Goal: Task Accomplishment & Management: Manage account settings

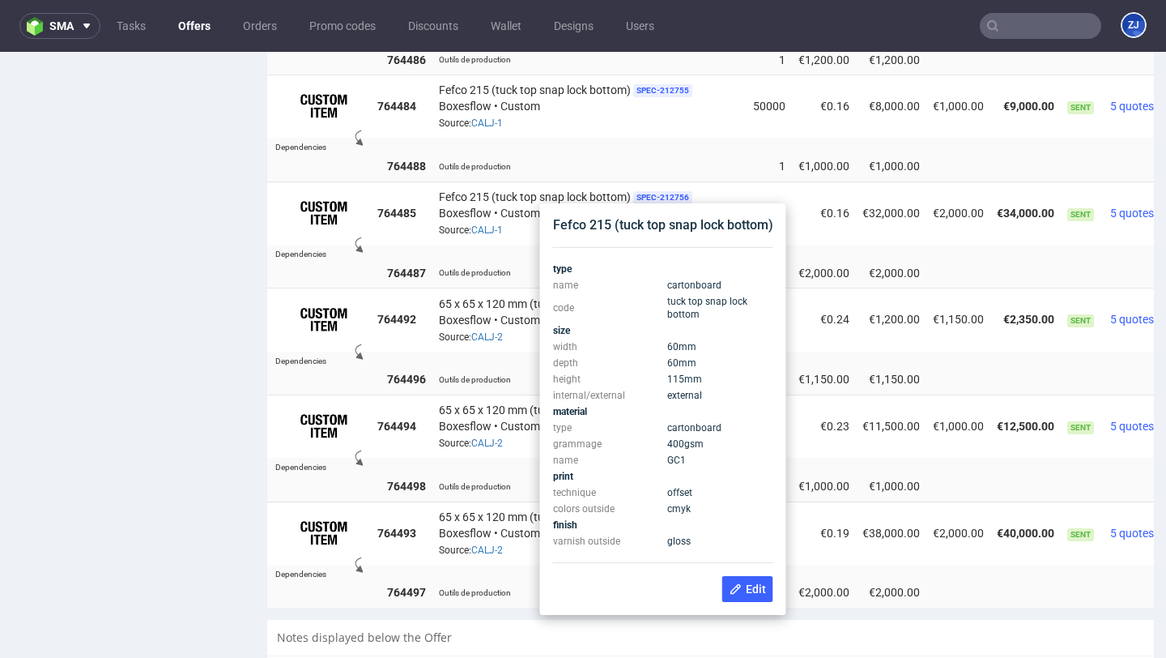
scroll to position [1131, 0]
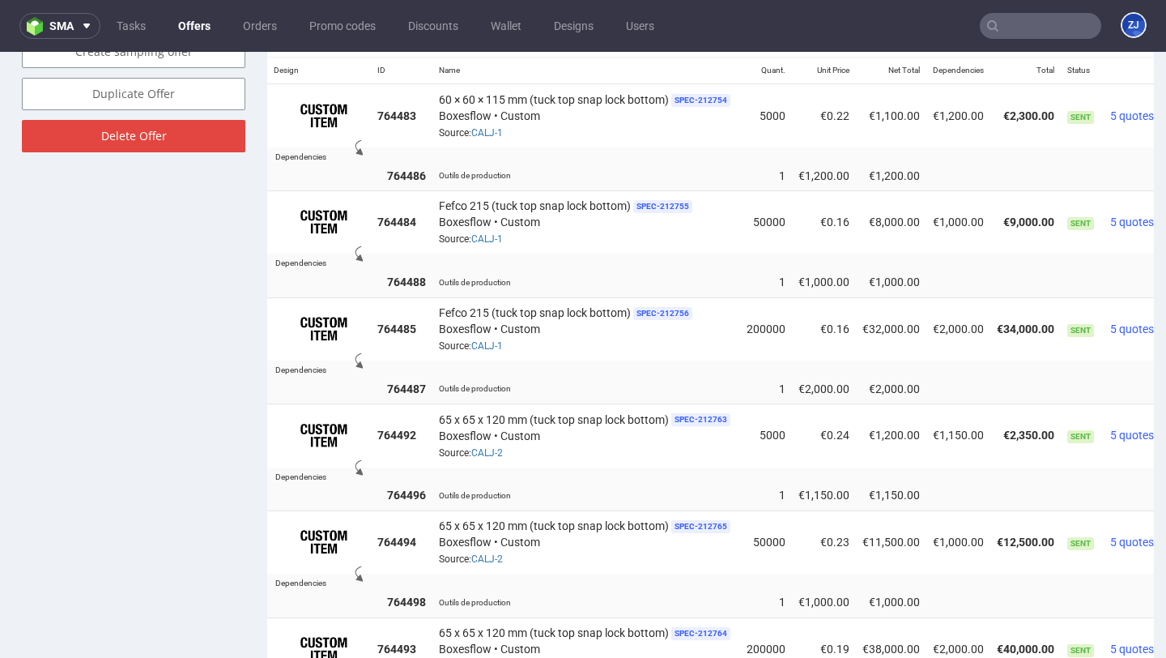
scroll to position [1008, 0]
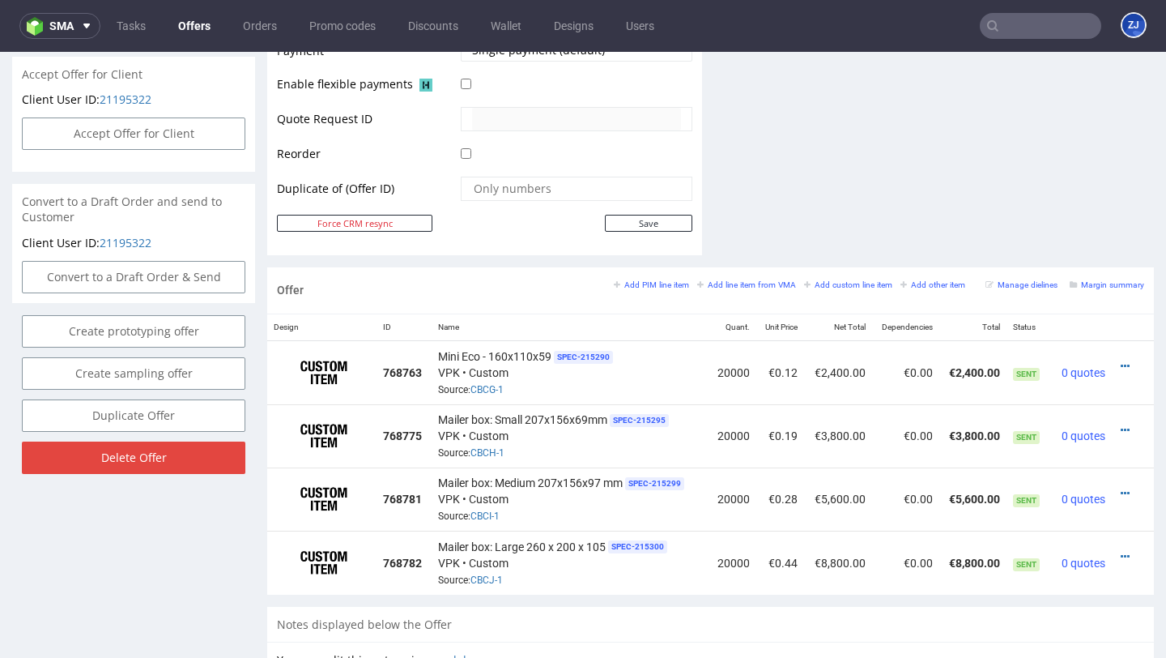
scroll to position [752, 0]
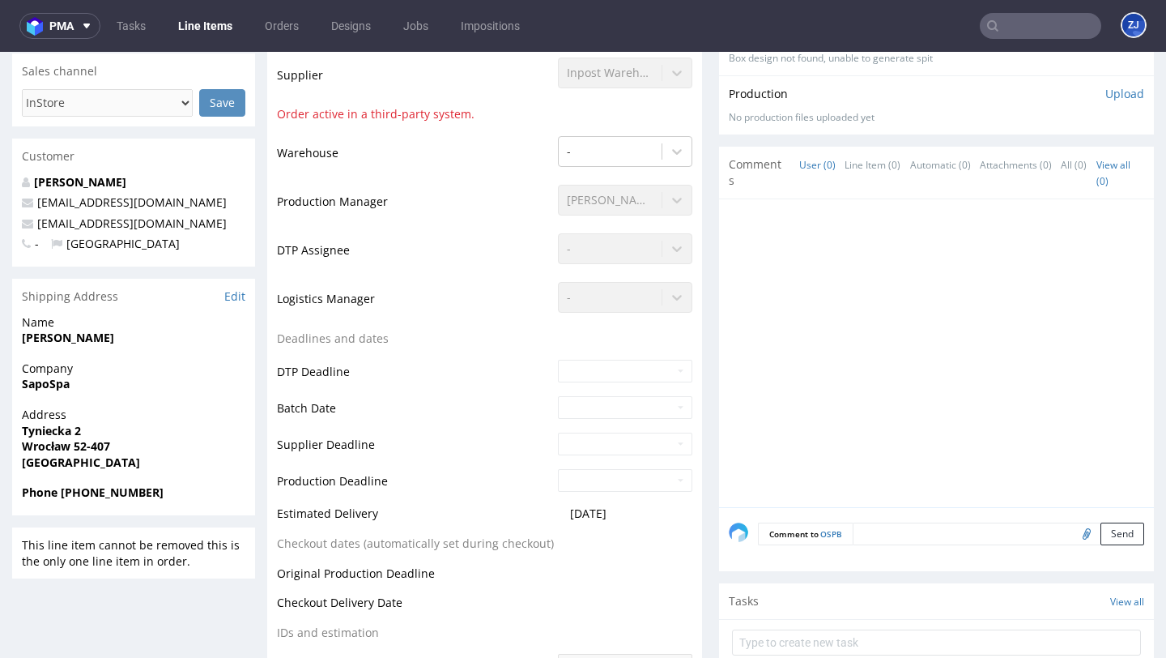
scroll to position [355, 0]
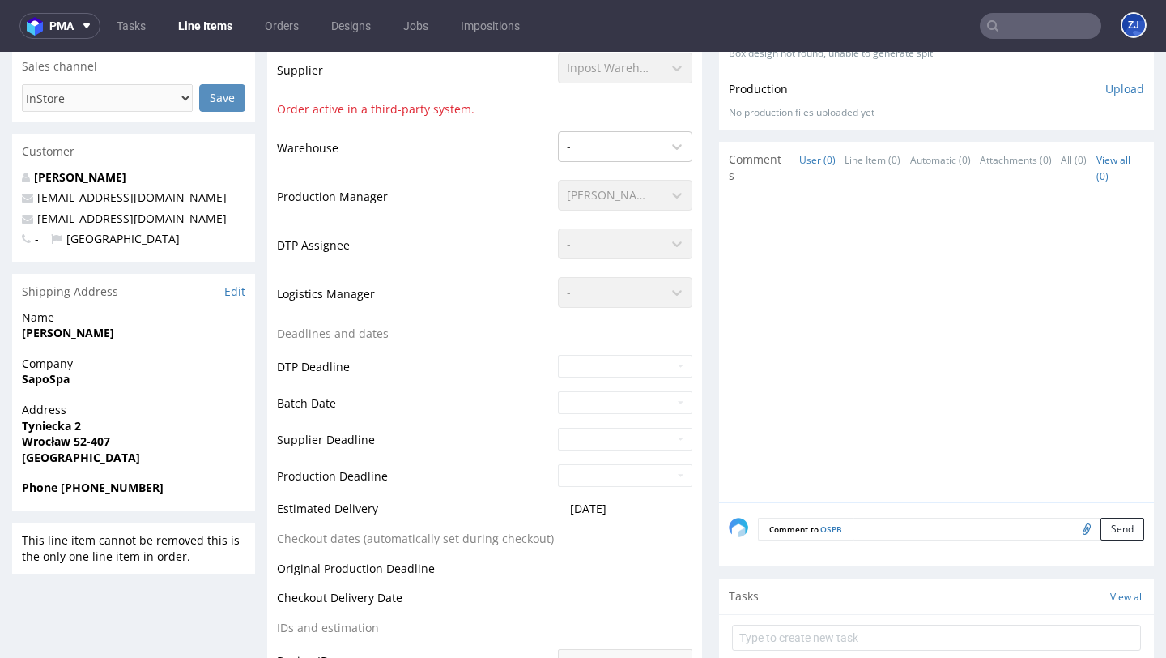
click at [590, 504] on span "[DATE]" at bounding box center [588, 508] width 36 height 15
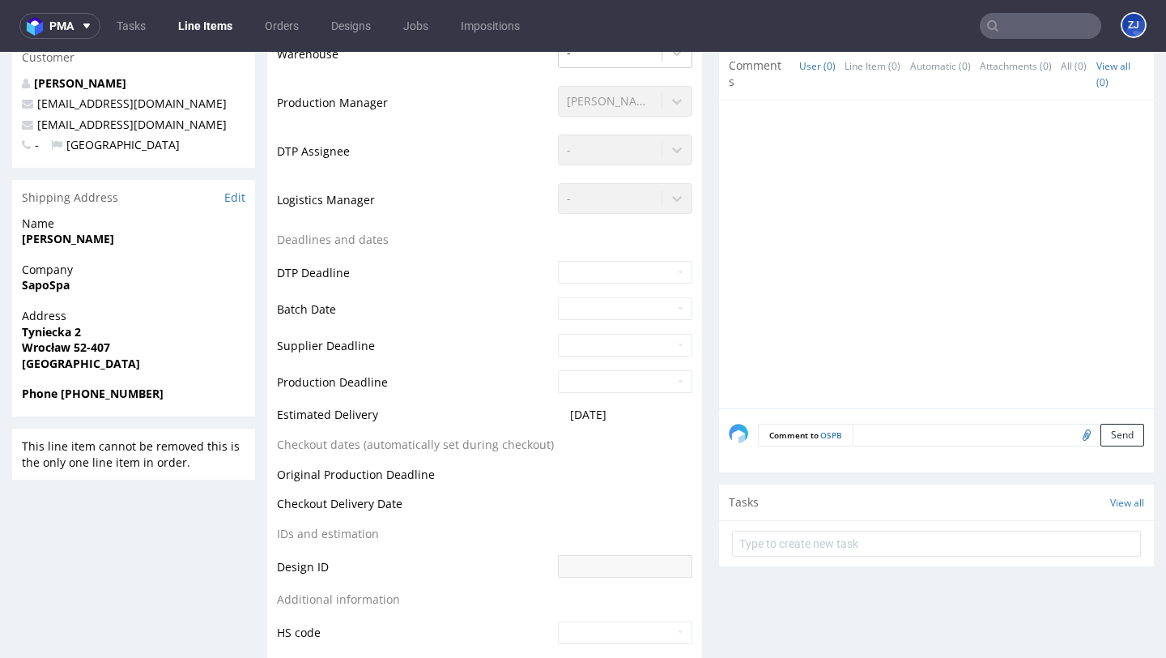
scroll to position [615, 0]
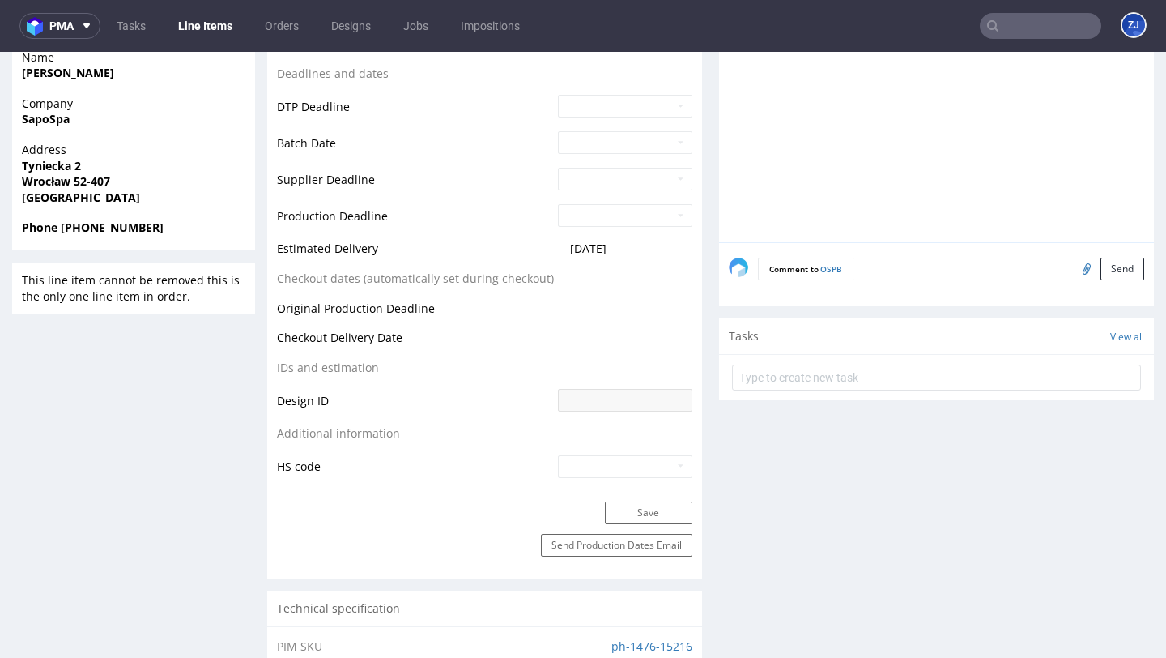
click at [637, 335] on td at bounding box center [623, 343] width 139 height 30
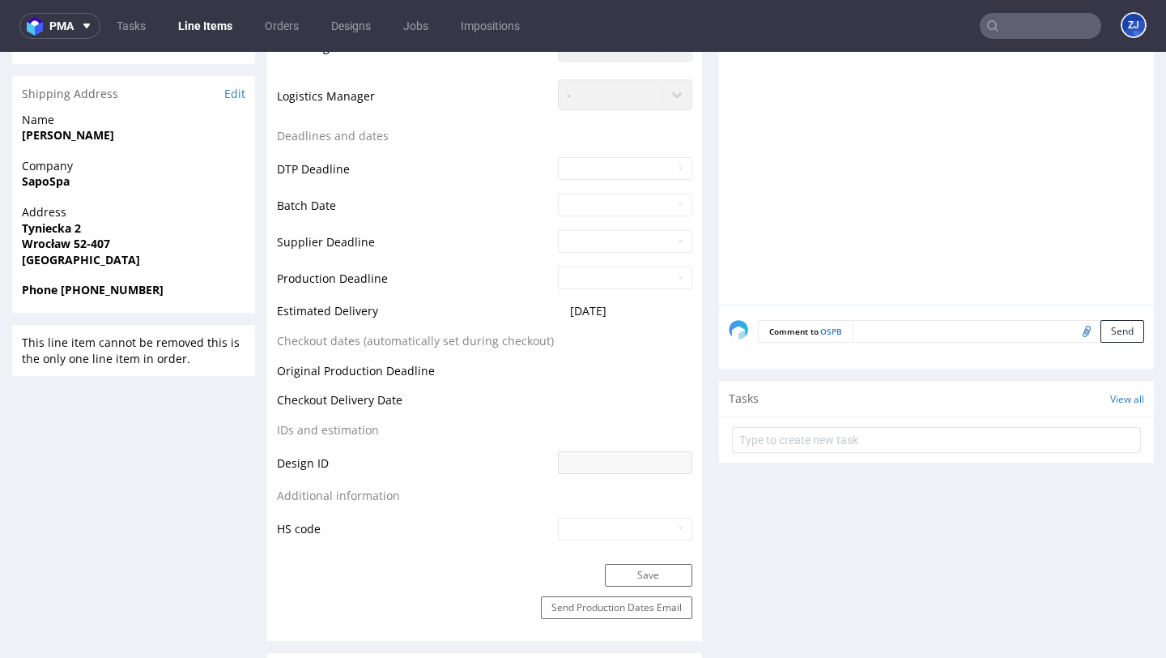
scroll to position [0, 0]
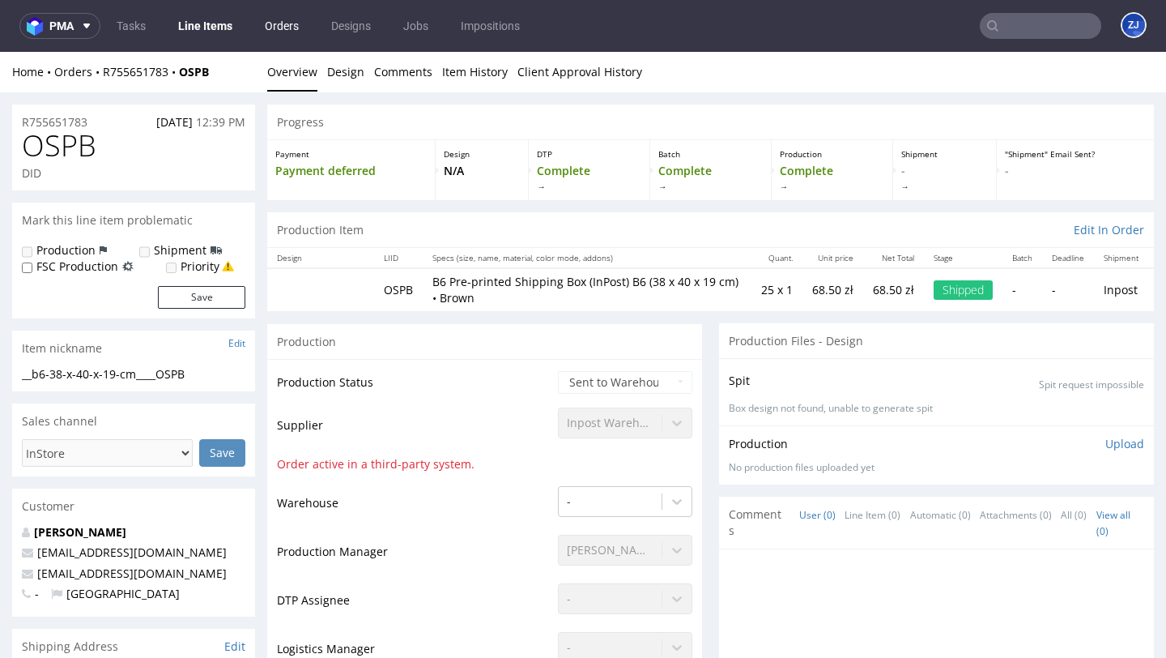
click at [270, 27] on link "Orders" at bounding box center [281, 26] width 53 height 26
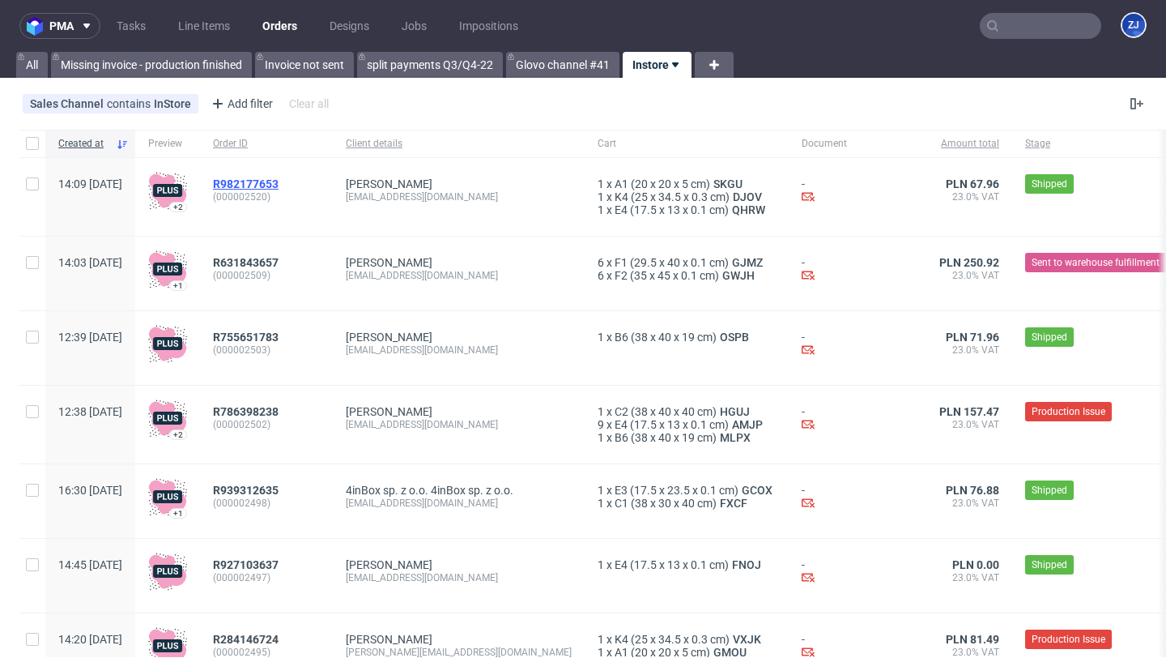
click at [279, 180] on span "R982177653" at bounding box center [246, 183] width 66 height 13
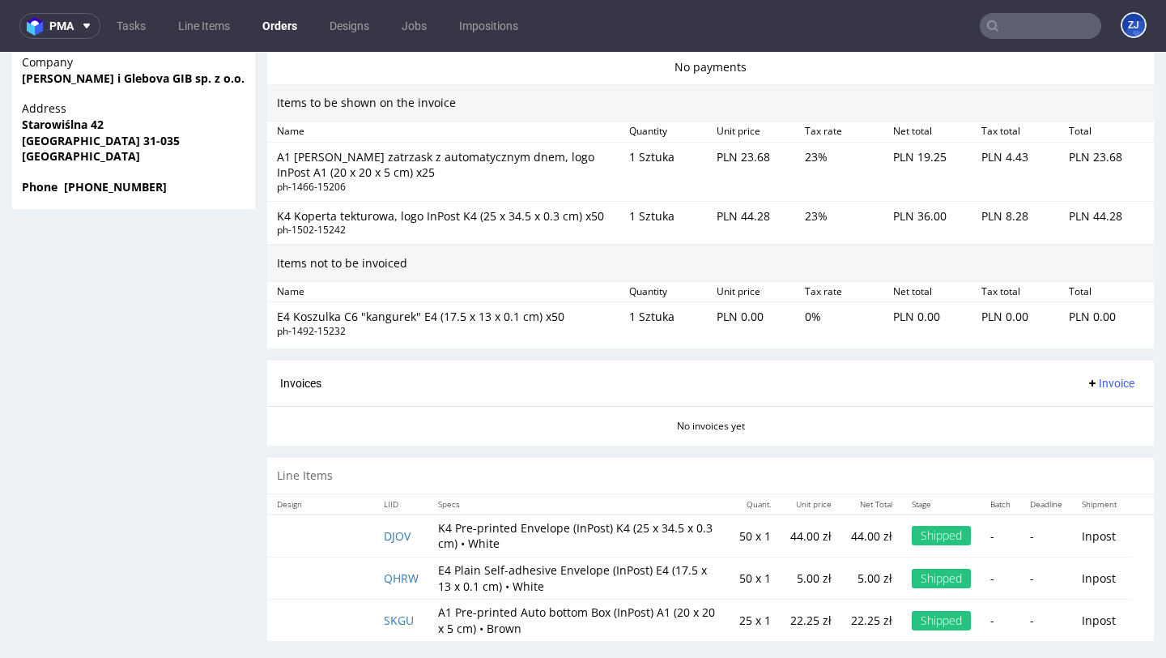
scroll to position [4, 0]
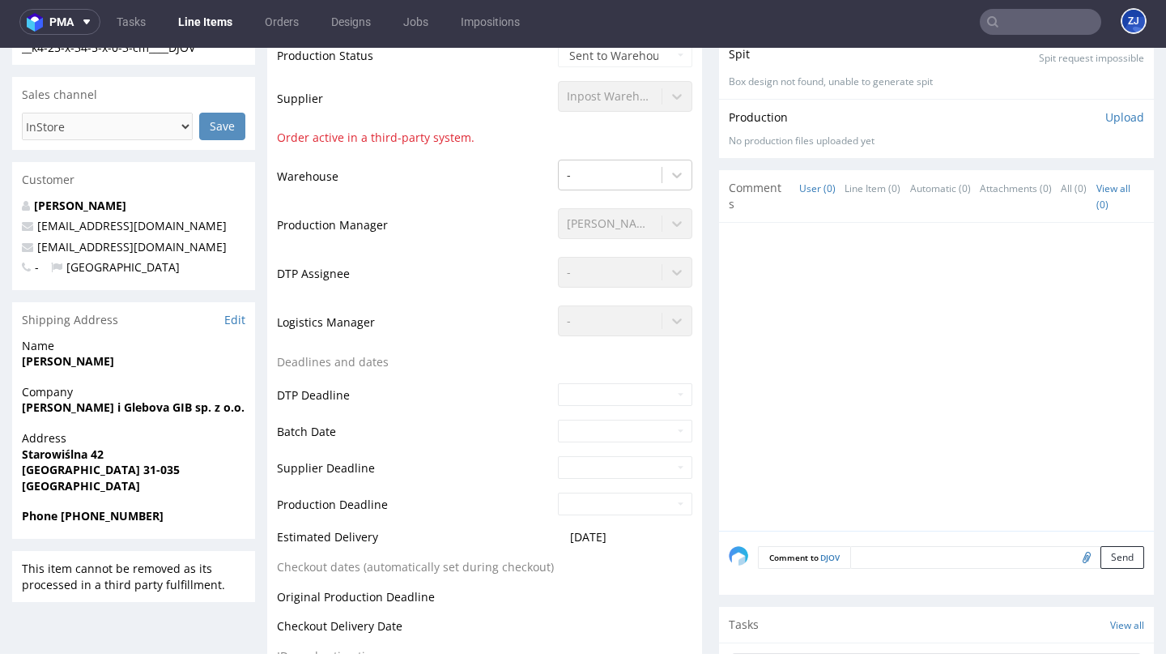
scroll to position [346, 0]
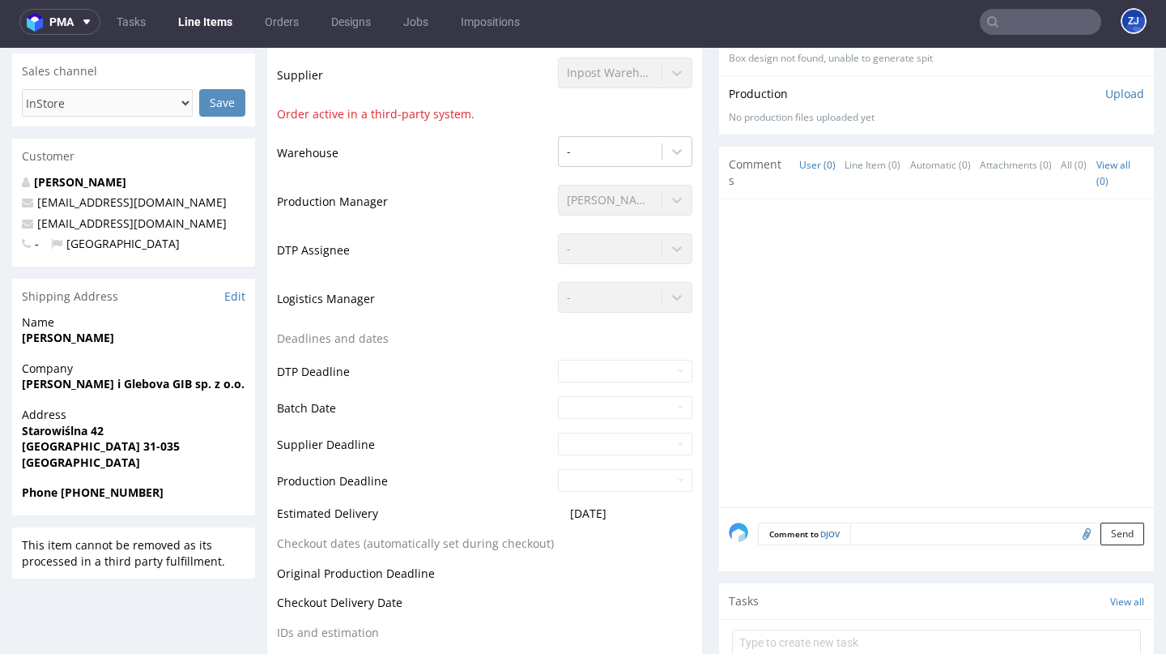
click at [607, 518] on span "[DATE]" at bounding box center [588, 512] width 36 height 15
click at [652, 383] on td at bounding box center [623, 376] width 139 height 36
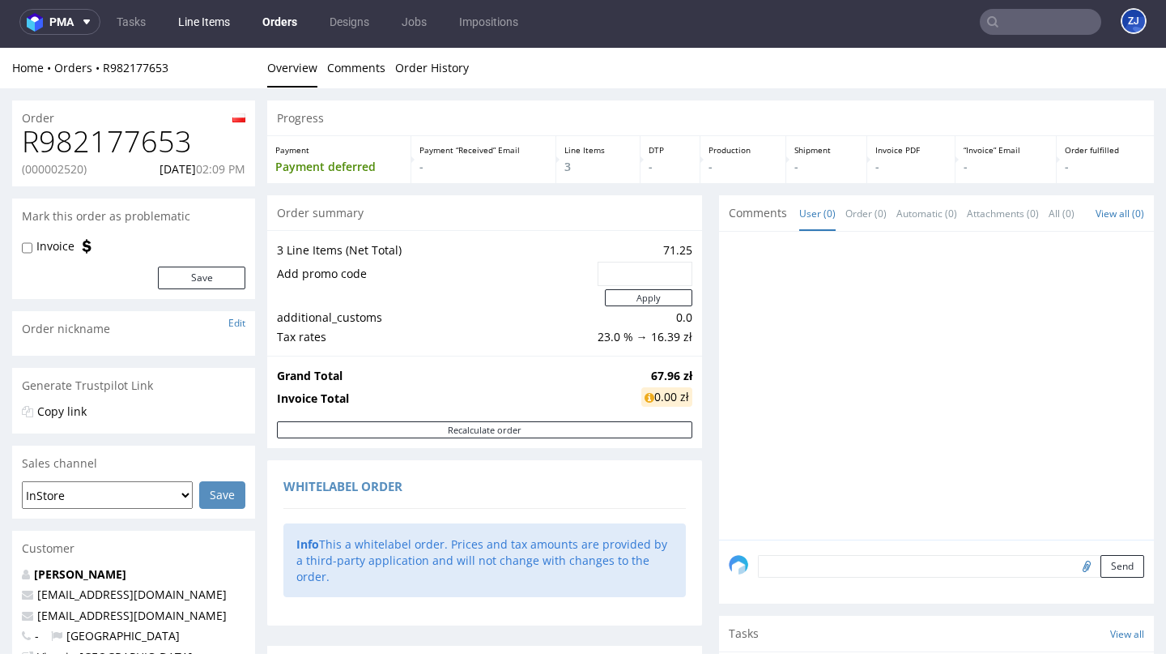
click at [215, 20] on link "Line Items" at bounding box center [203, 22] width 71 height 26
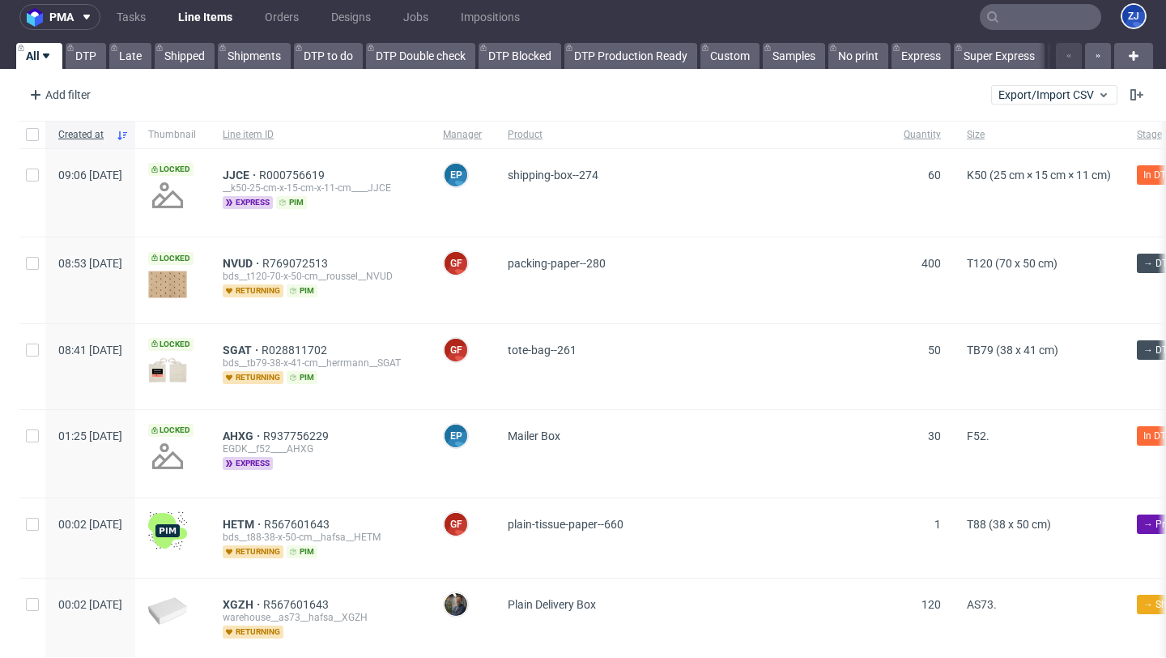
scroll to position [15, 0]
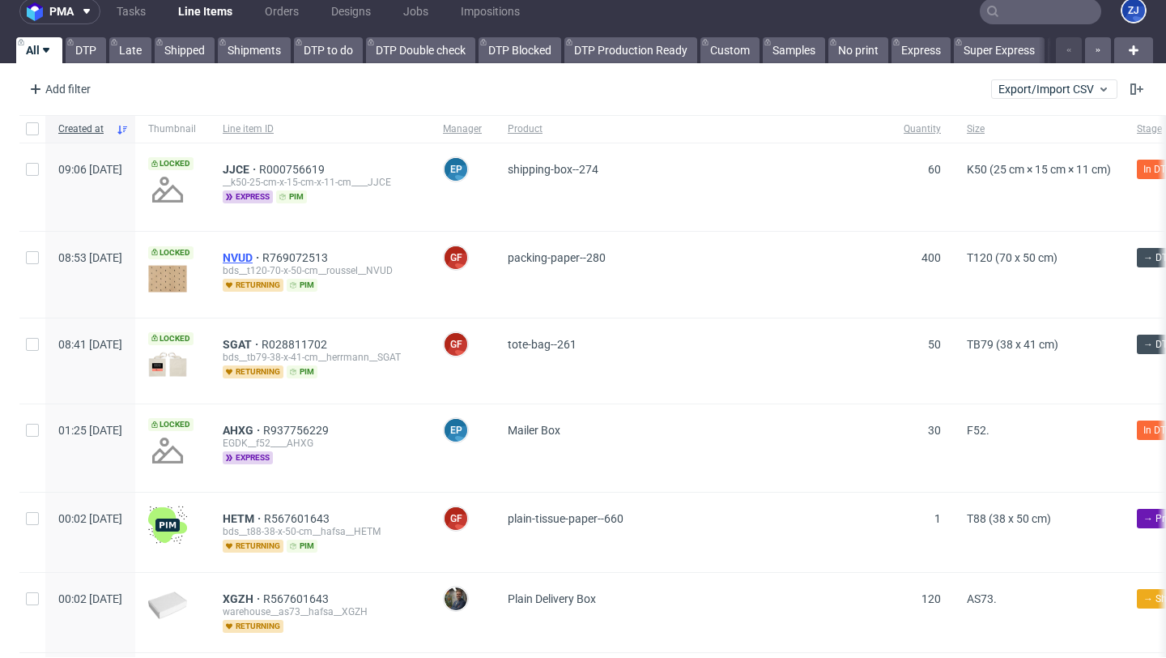
click at [262, 253] on span "NVUD" at bounding box center [243, 257] width 40 height 13
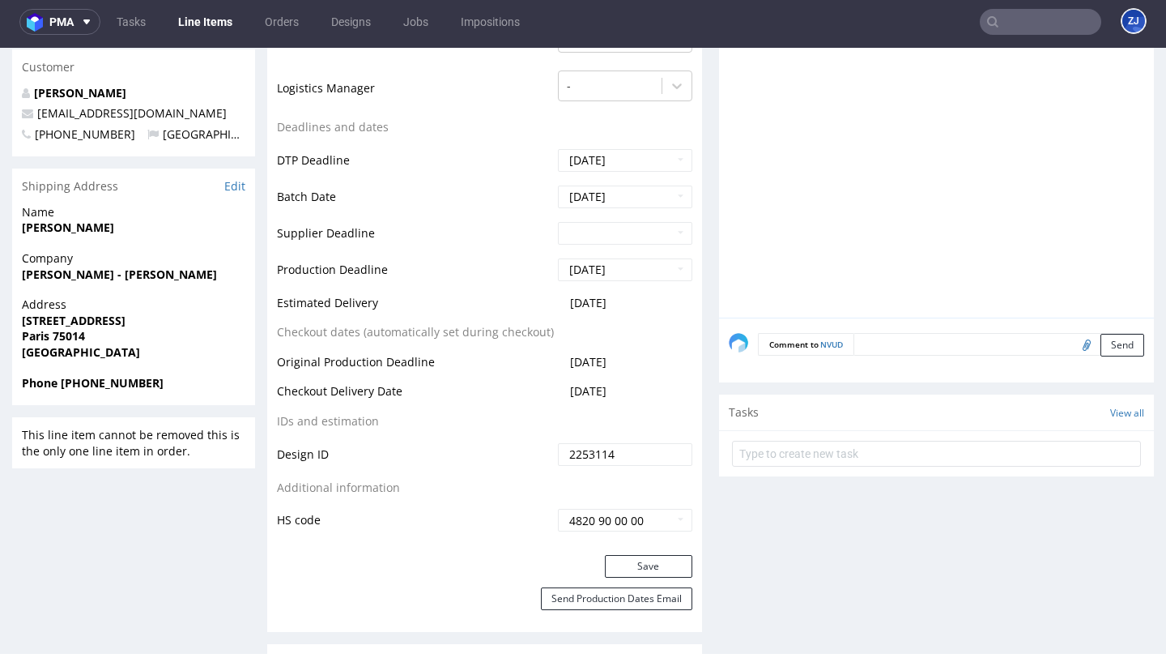
scroll to position [509, 0]
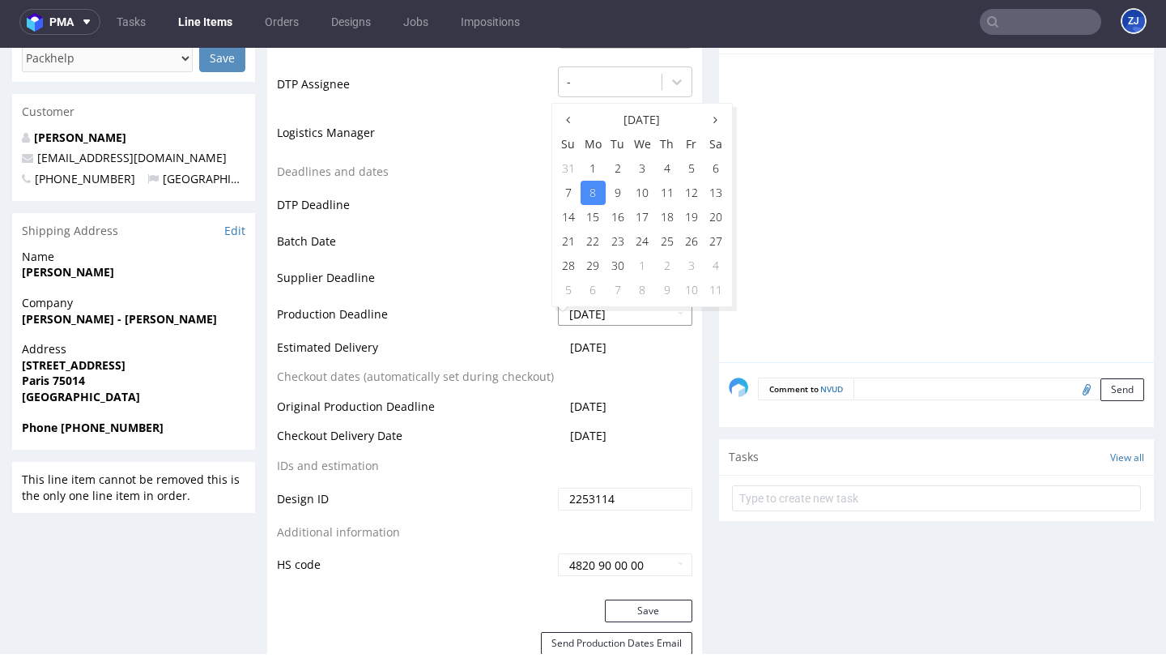
click at [643, 313] on input "2025-09-08" at bounding box center [625, 314] width 134 height 23
click at [471, 274] on td "Supplier Deadline" at bounding box center [415, 283] width 277 height 36
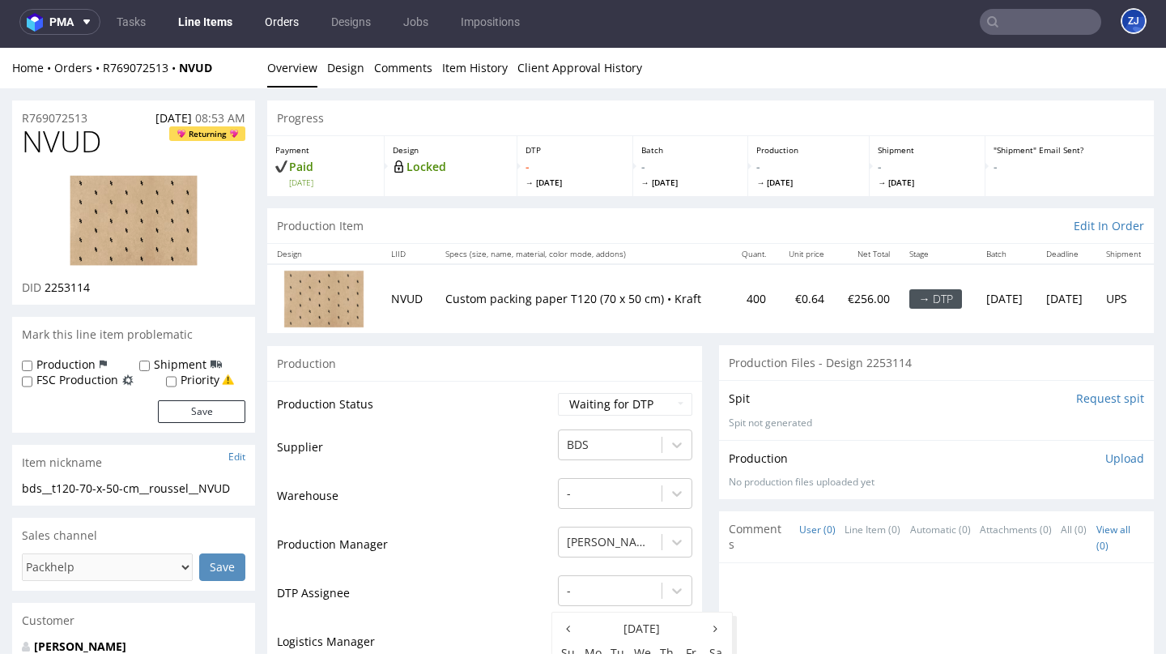
click at [275, 21] on link "Orders" at bounding box center [281, 22] width 53 height 26
